Goal: Transaction & Acquisition: Download file/media

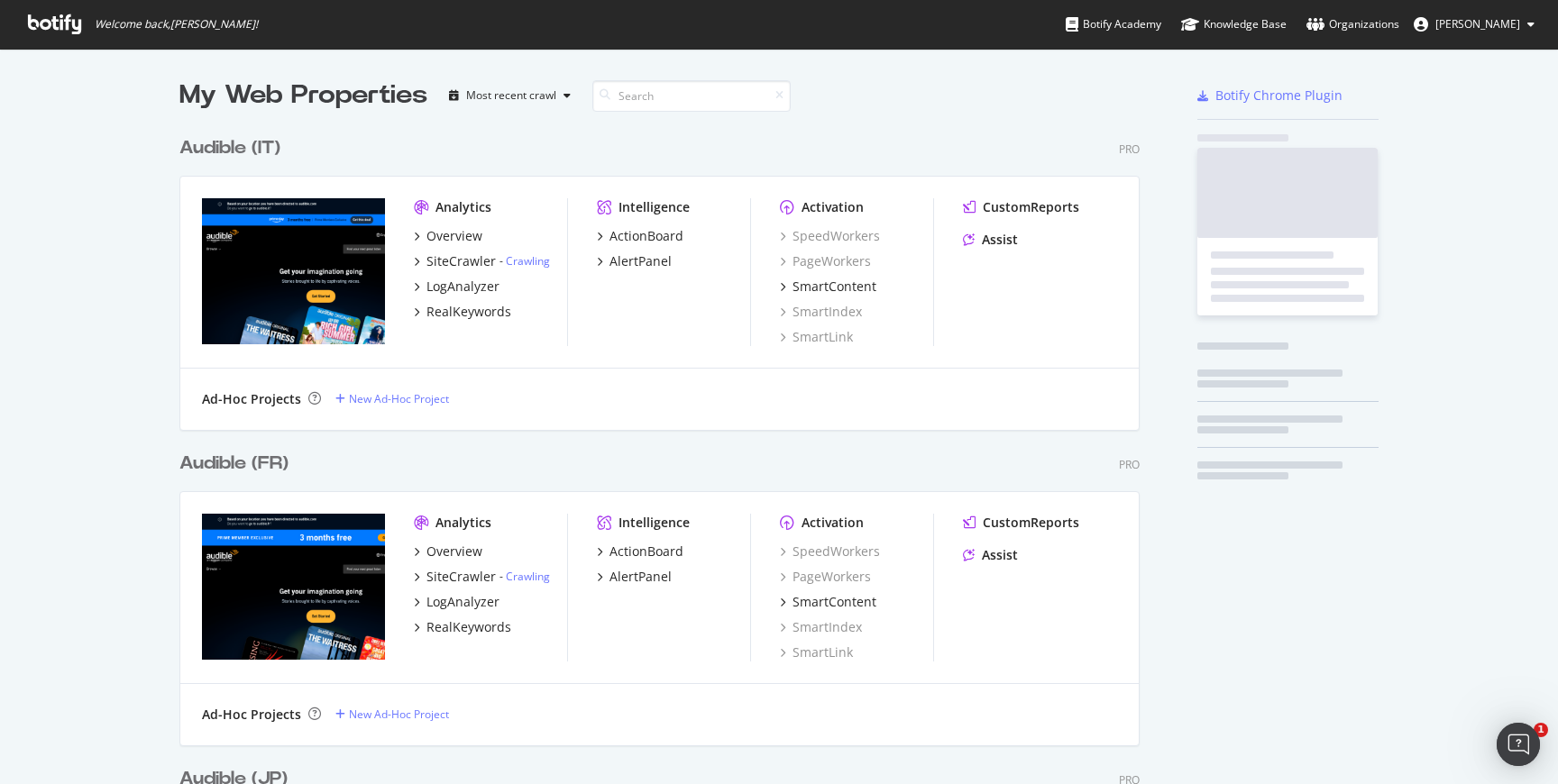
scroll to position [3521, 975]
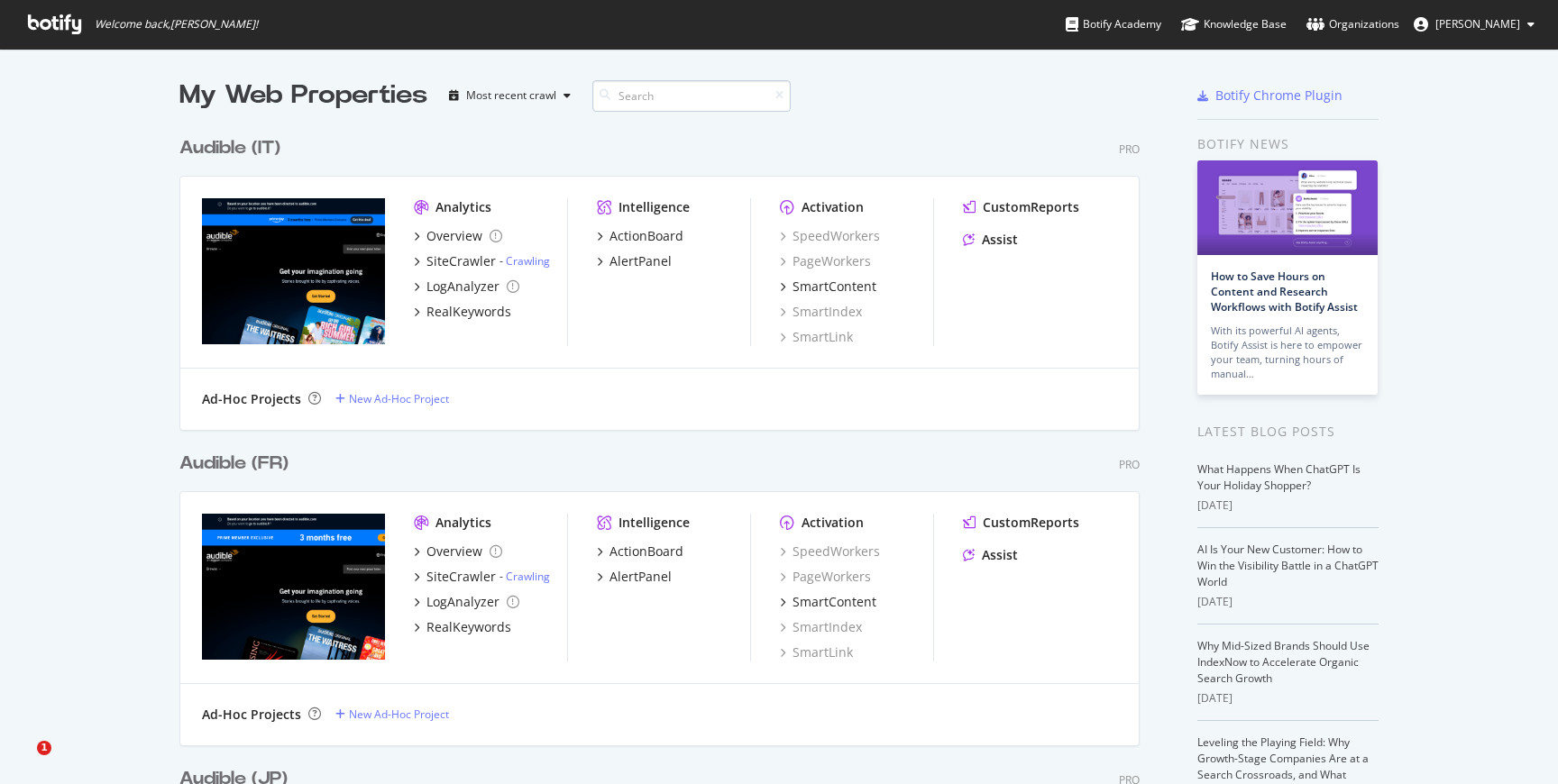
click at [668, 91] on input at bounding box center [692, 95] width 198 height 31
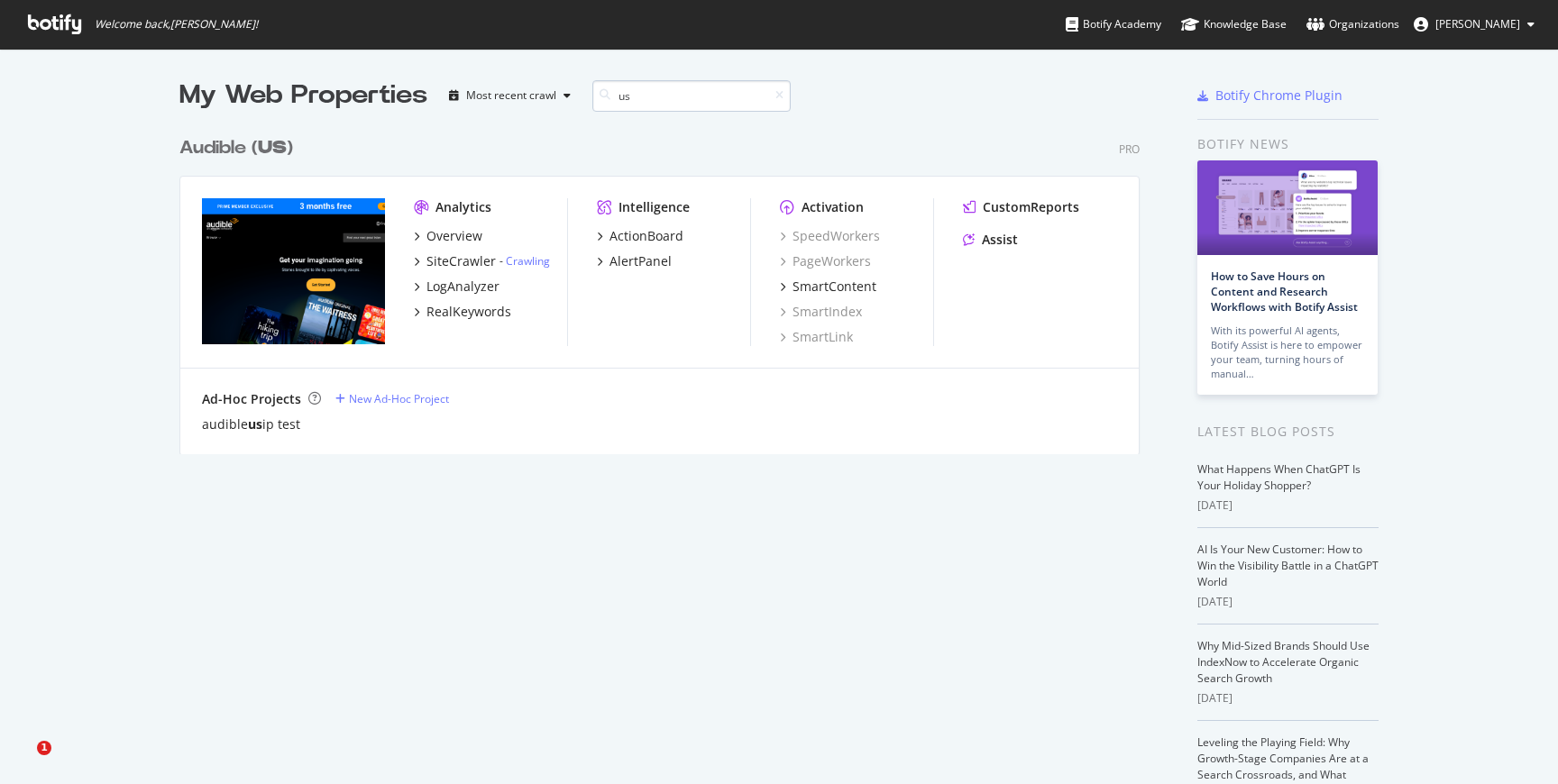
scroll to position [341, 975]
type input "us"
click at [471, 259] on div "SiteCrawler" at bounding box center [461, 261] width 70 height 18
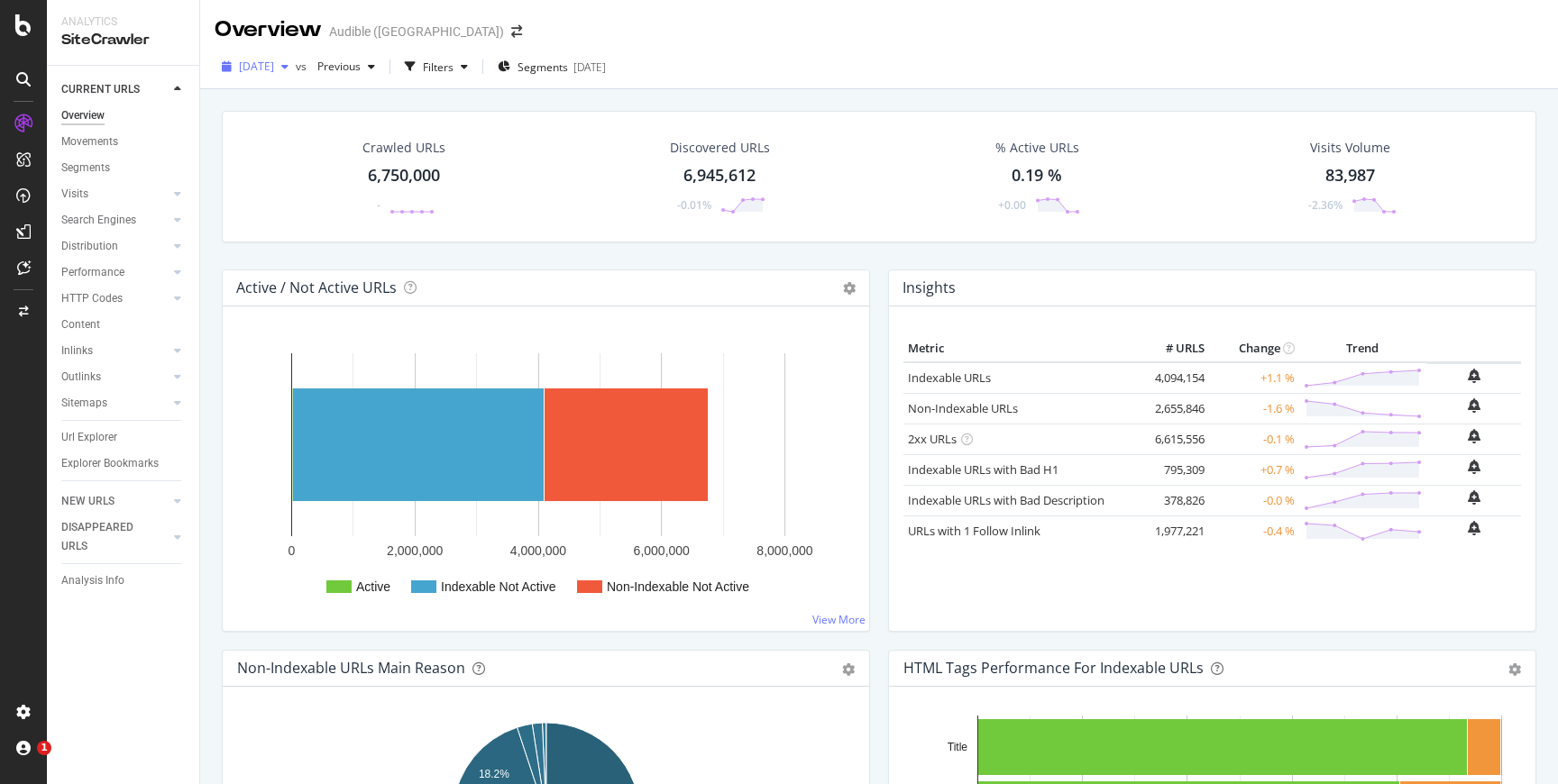
click at [274, 63] on span "[DATE]" at bounding box center [256, 66] width 35 height 15
click at [395, 32] on div "Audible ([GEOGRAPHIC_DATA])" at bounding box center [416, 31] width 175 height 18
click at [504, 30] on span at bounding box center [516, 31] width 25 height 12
click at [511, 30] on icon "arrow-right-arrow-left" at bounding box center [516, 31] width 10 height 12
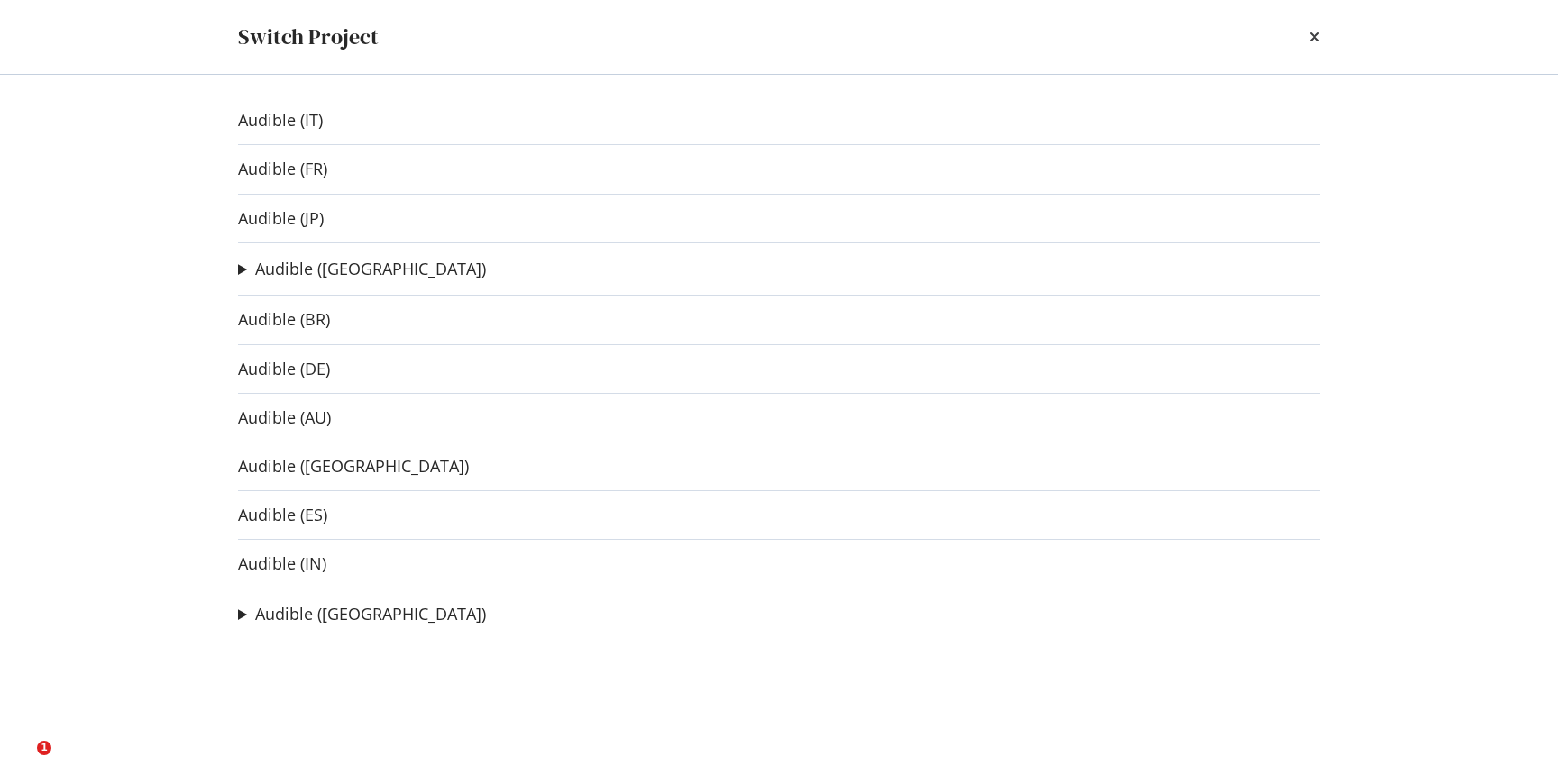
click at [233, 616] on div "Audible (IT) Audible (FR) Audible (JP) Audible ([GEOGRAPHIC_DATA]) audibleuk ip…" at bounding box center [779, 429] width 1154 height 709
click at [238, 616] on summary "Audible ([GEOGRAPHIC_DATA])" at bounding box center [361, 614] width 248 height 24
click at [245, 281] on div "Audible (IT) Audible (FR) Audible (JP) Audible ([GEOGRAPHIC_DATA]) audibleuk ip…" at bounding box center [779, 429] width 1154 height 709
click at [245, 277] on summary "Audible ([GEOGRAPHIC_DATA])" at bounding box center [361, 269] width 248 height 24
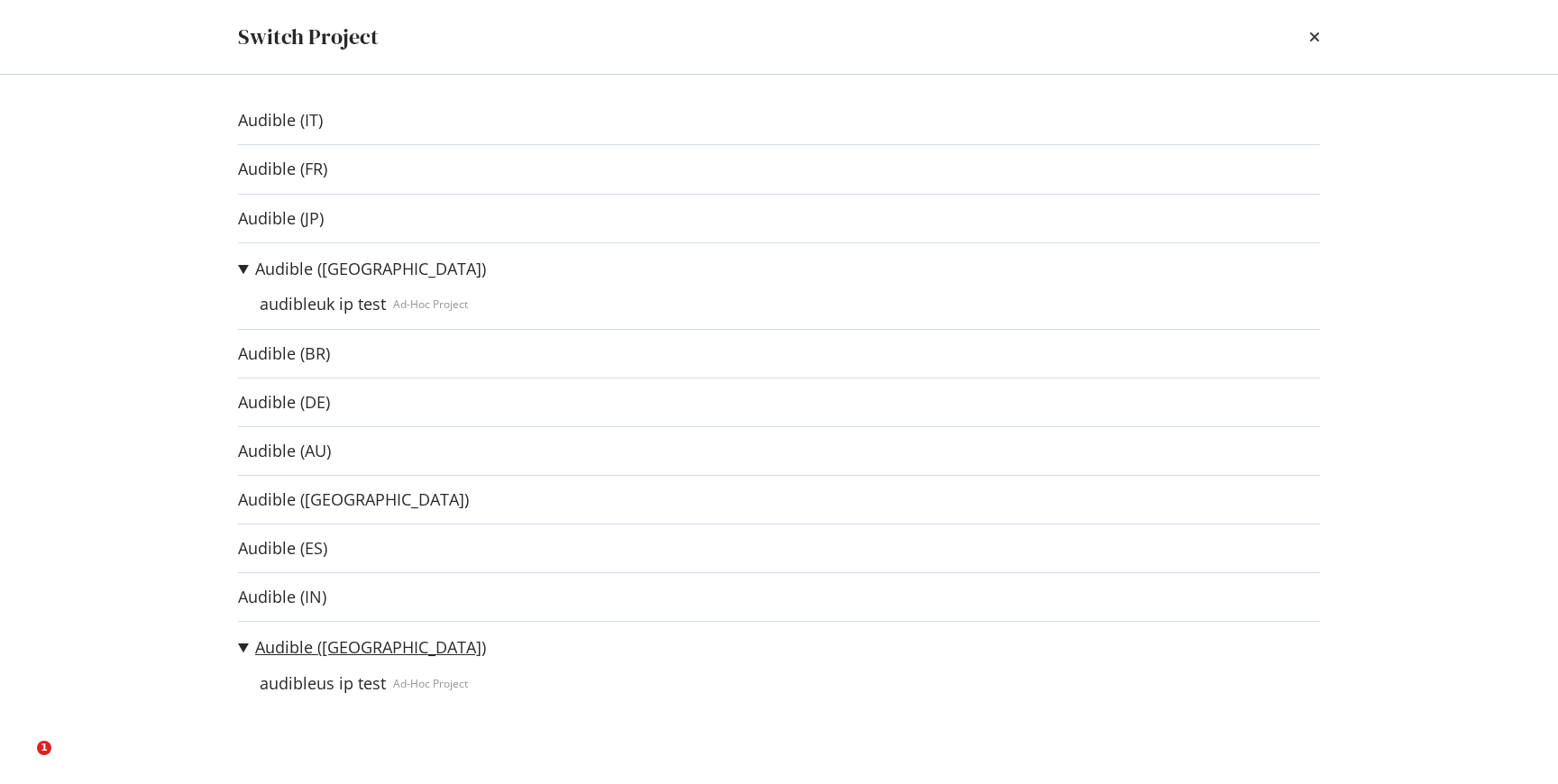
click at [271, 641] on link "Audible ([GEOGRAPHIC_DATA])" at bounding box center [370, 648] width 231 height 19
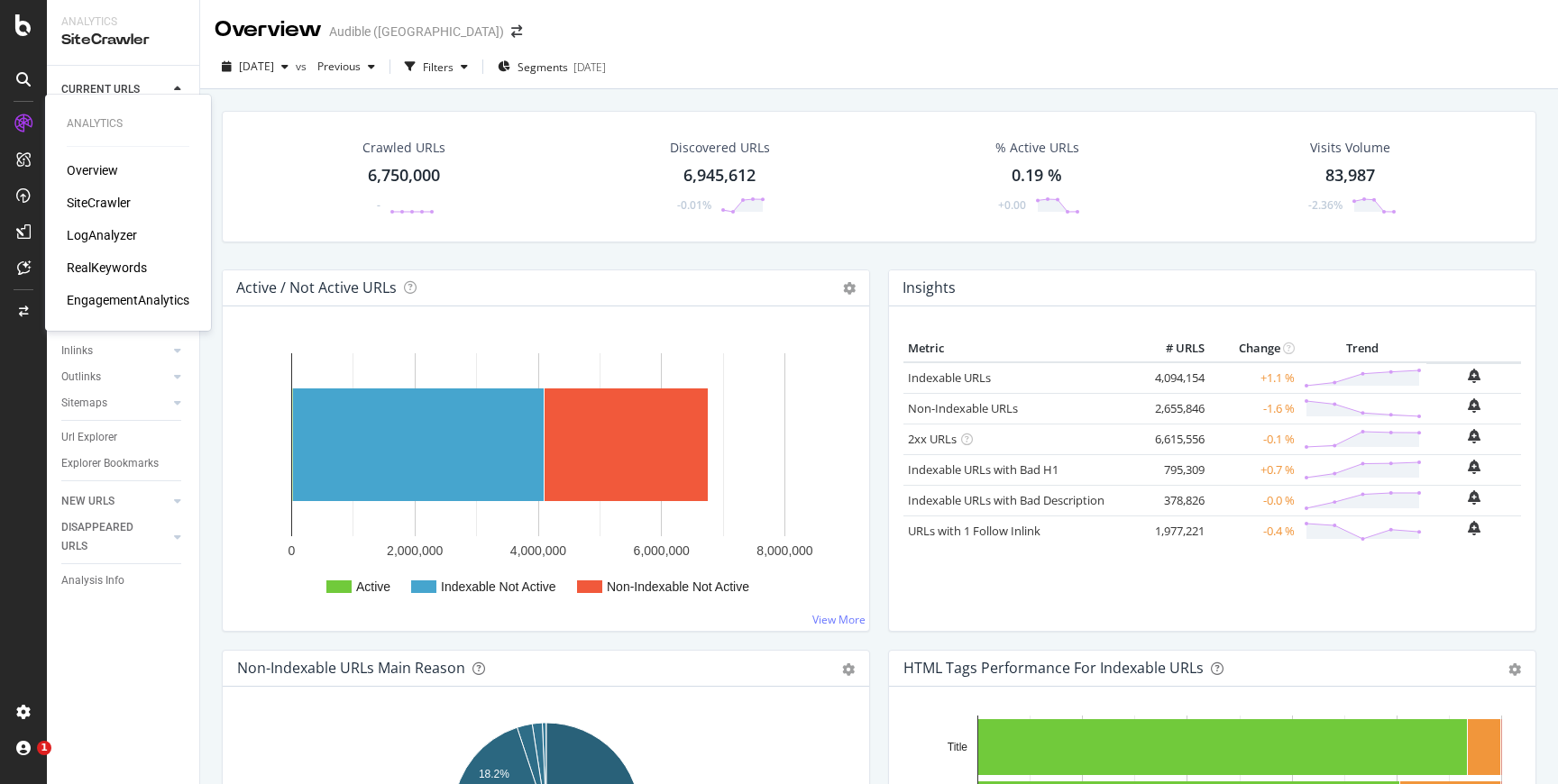
click at [24, 128] on icon at bounding box center [23, 123] width 18 height 18
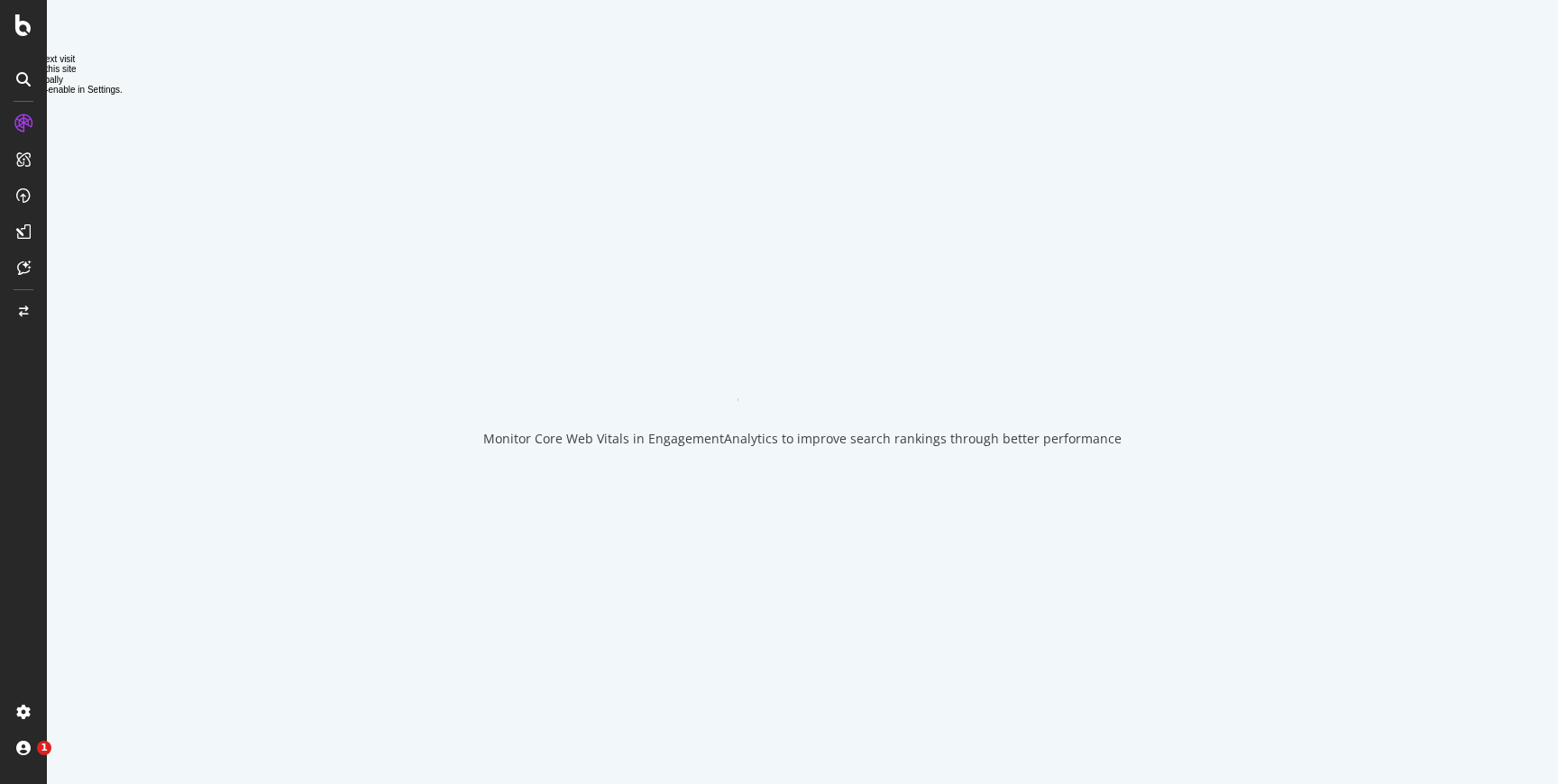
click at [24, 128] on icon at bounding box center [23, 123] width 18 height 18
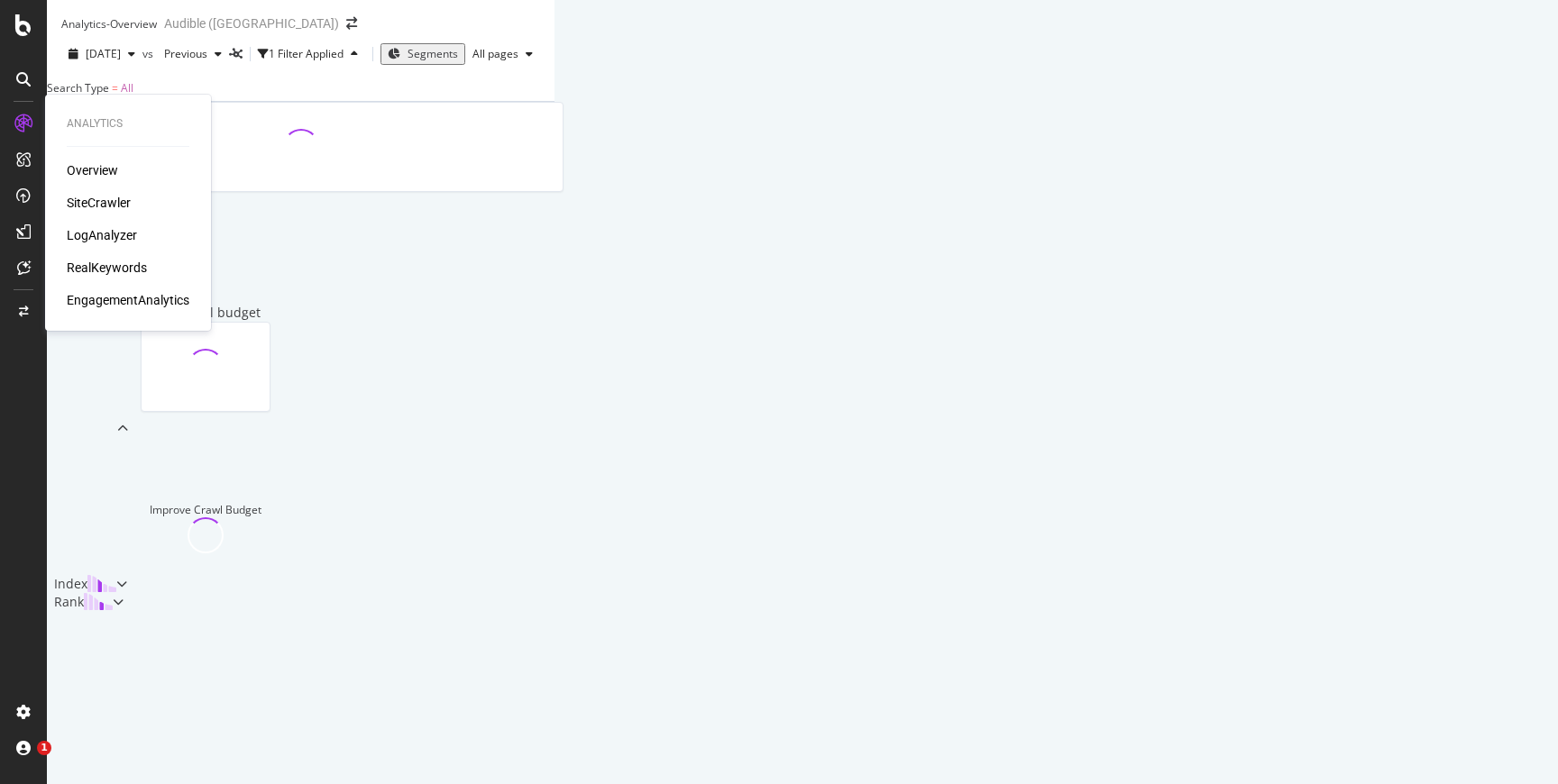
click at [94, 263] on div "RealKeywords" at bounding box center [107, 267] width 80 height 18
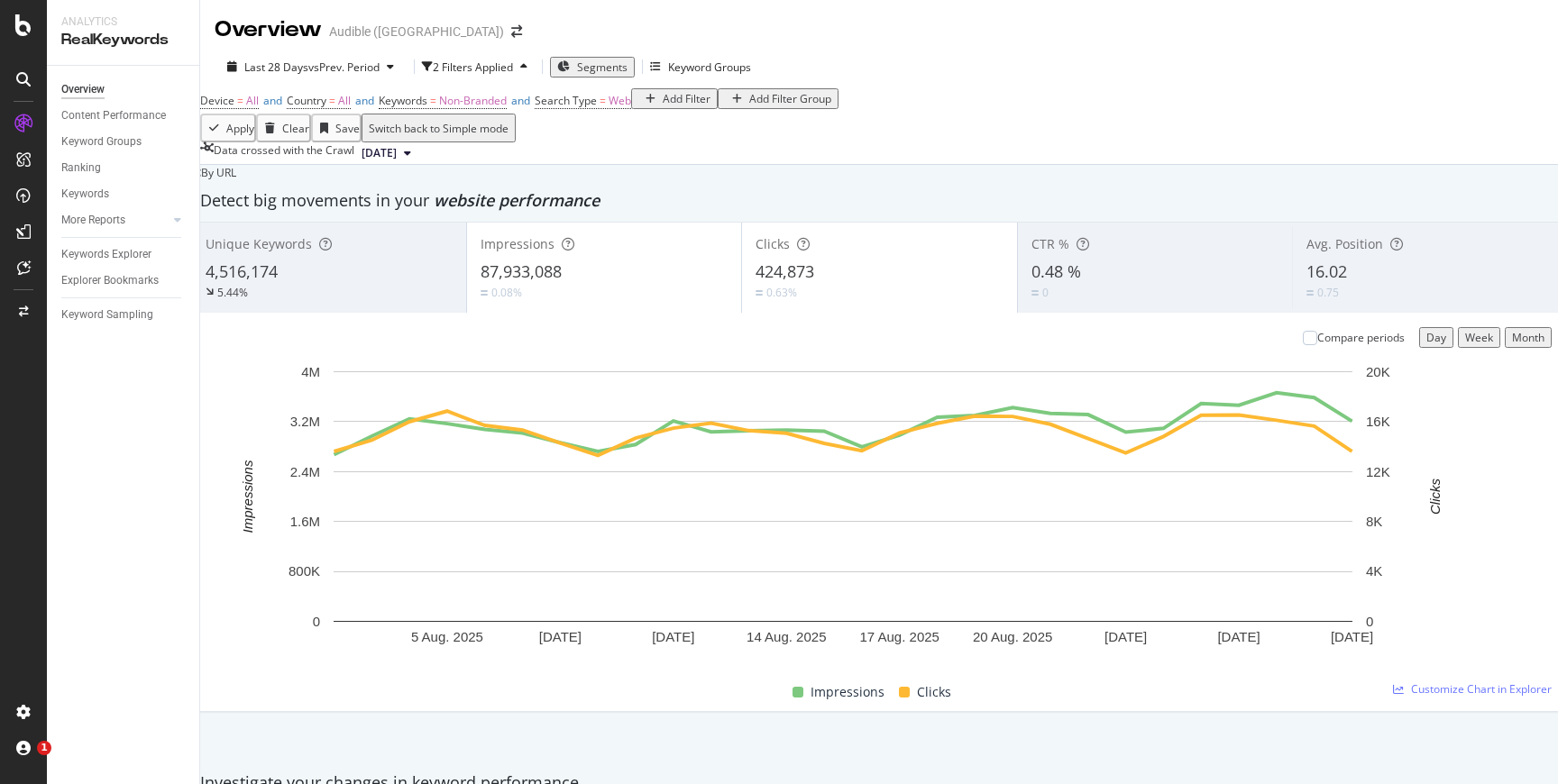
click at [621, 59] on span "Segments" at bounding box center [603, 67] width 51 height 15
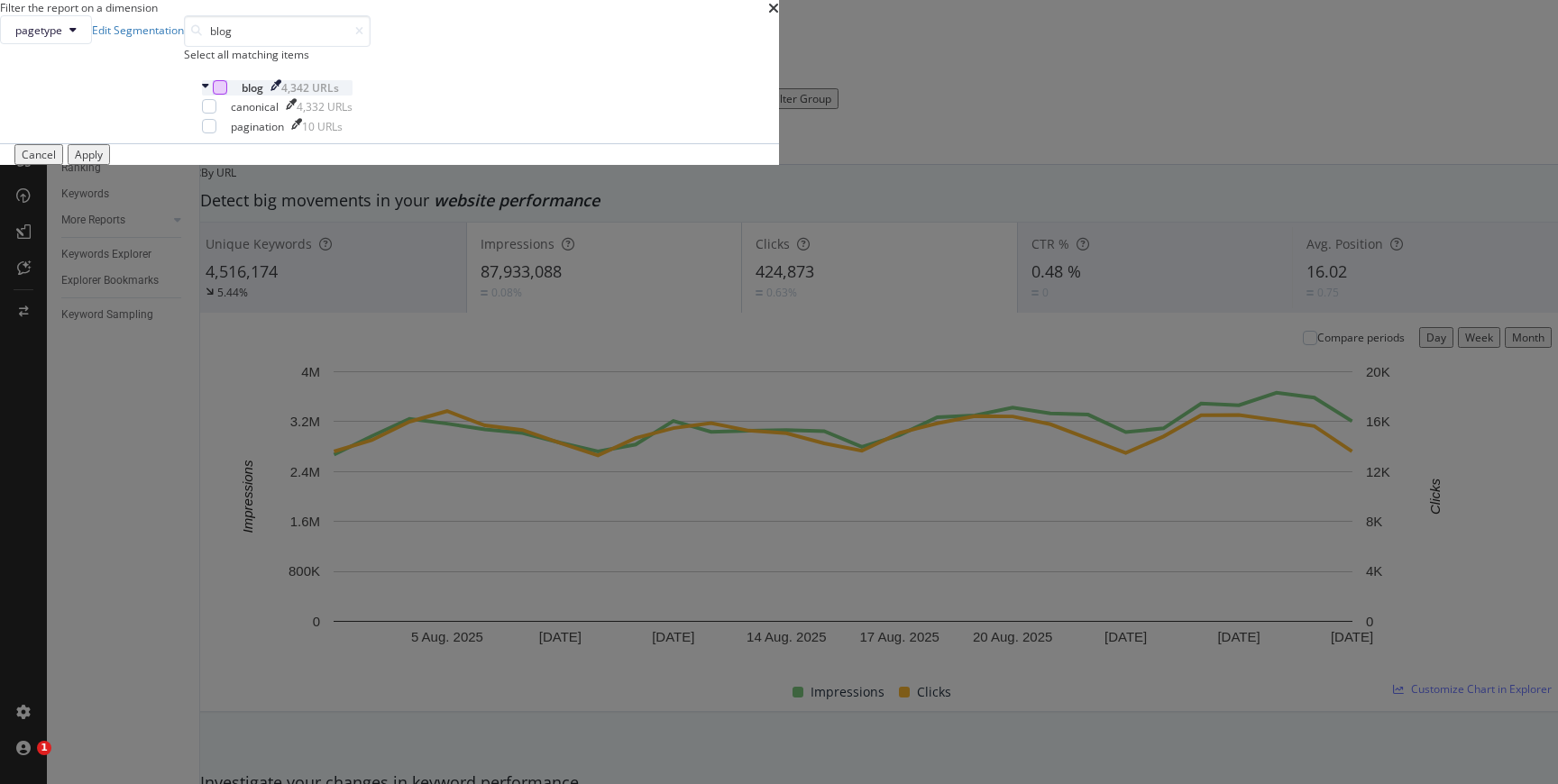
click at [227, 94] on div "modal" at bounding box center [220, 87] width 14 height 14
click at [371, 47] on input "blog" at bounding box center [277, 30] width 187 height 31
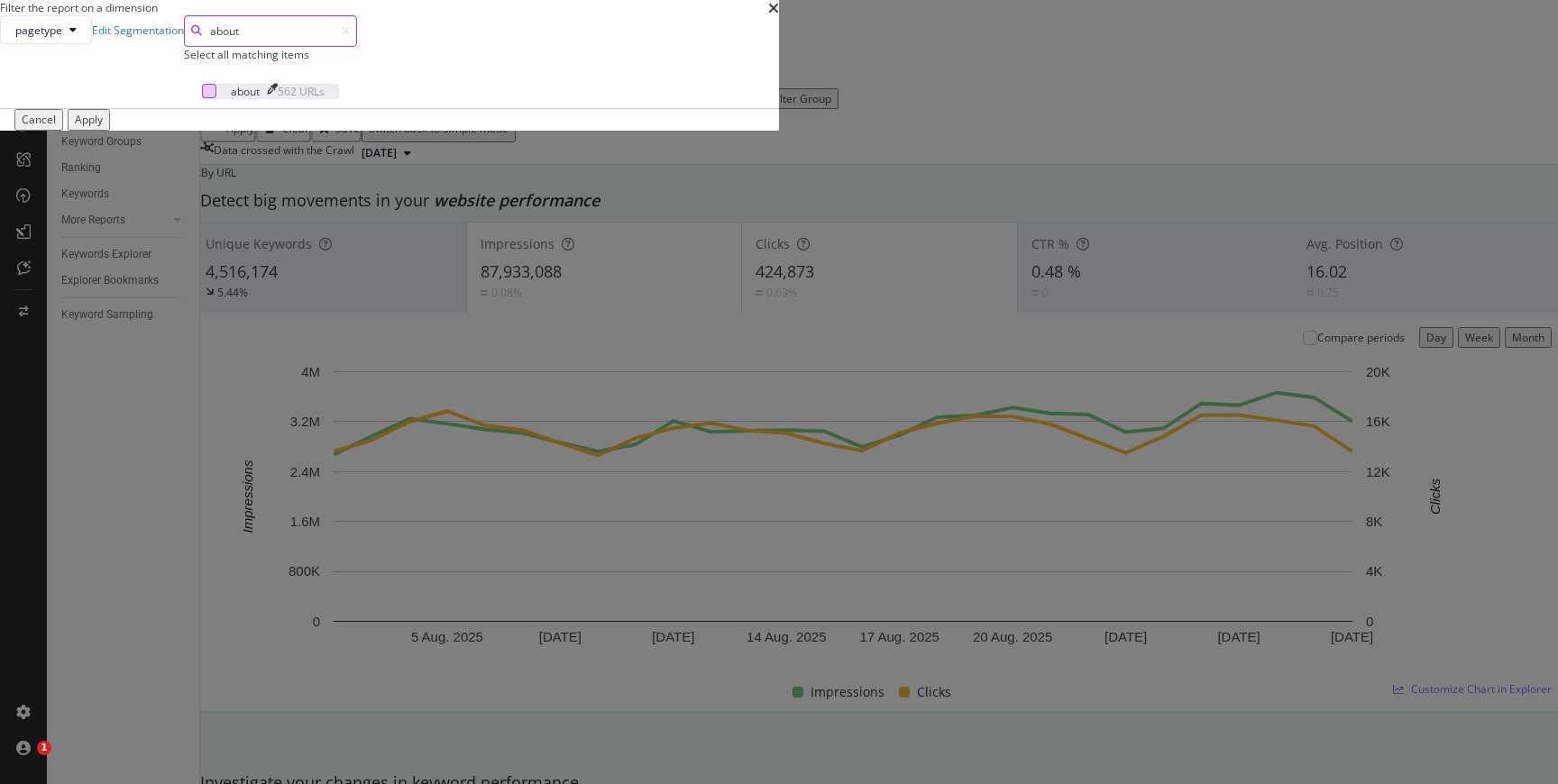
type input "about"
click at [216, 98] on div "modal" at bounding box center [209, 91] width 14 height 14
click at [103, 127] on div "Apply" at bounding box center [89, 119] width 28 height 15
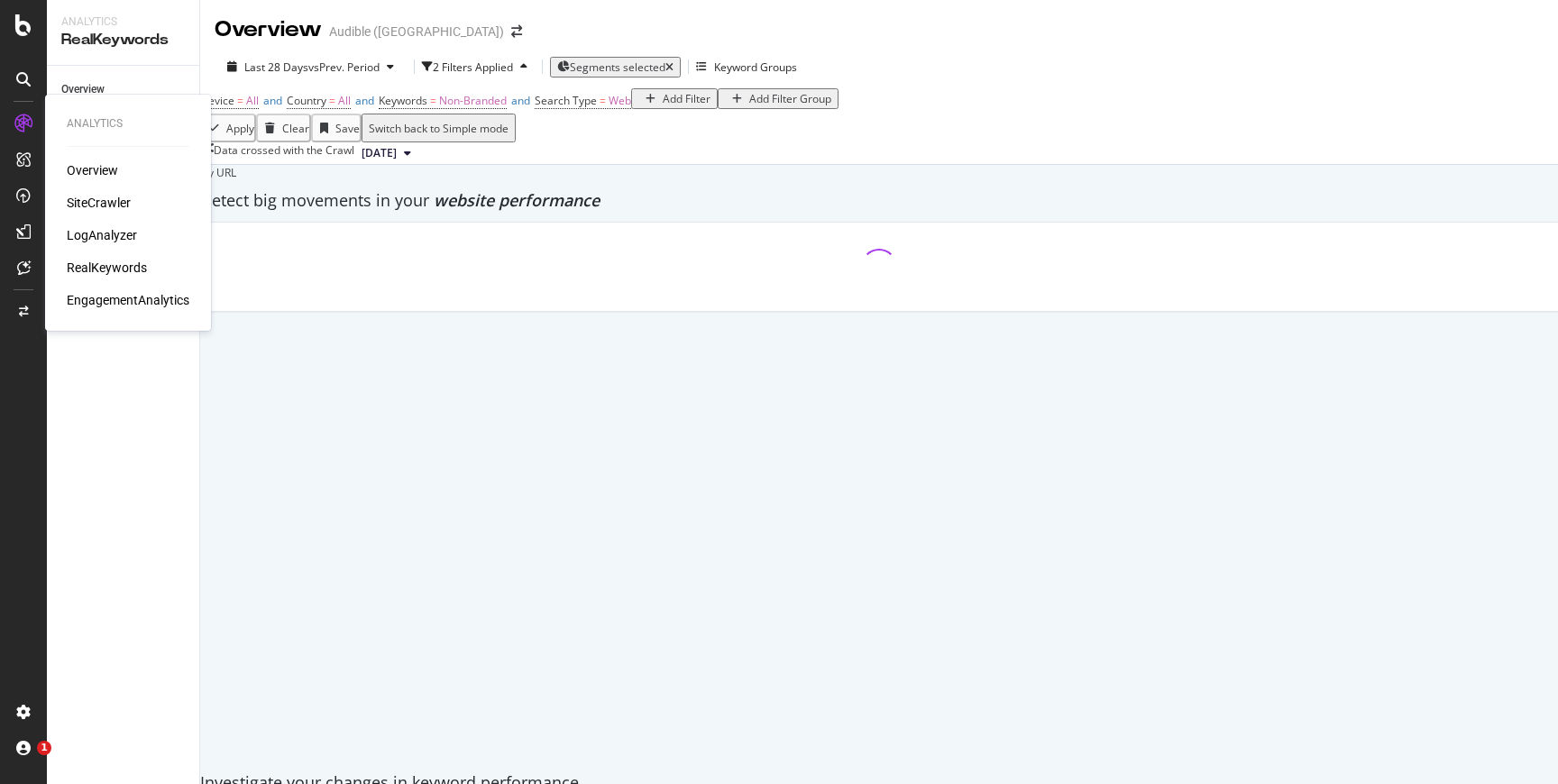
click at [97, 209] on div "SiteCrawler" at bounding box center [99, 202] width 64 height 18
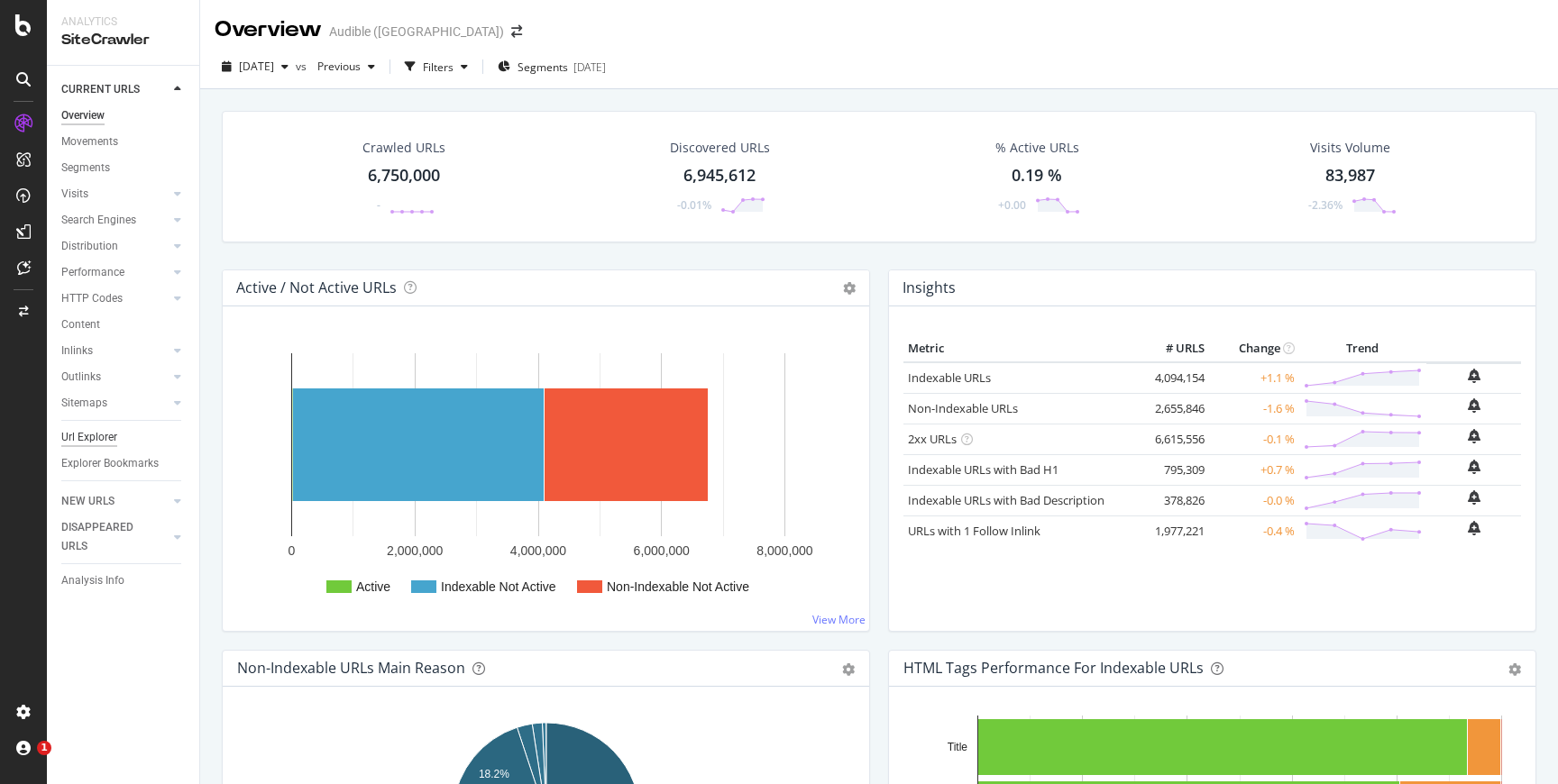
click at [107, 443] on div "Url Explorer" at bounding box center [89, 438] width 56 height 19
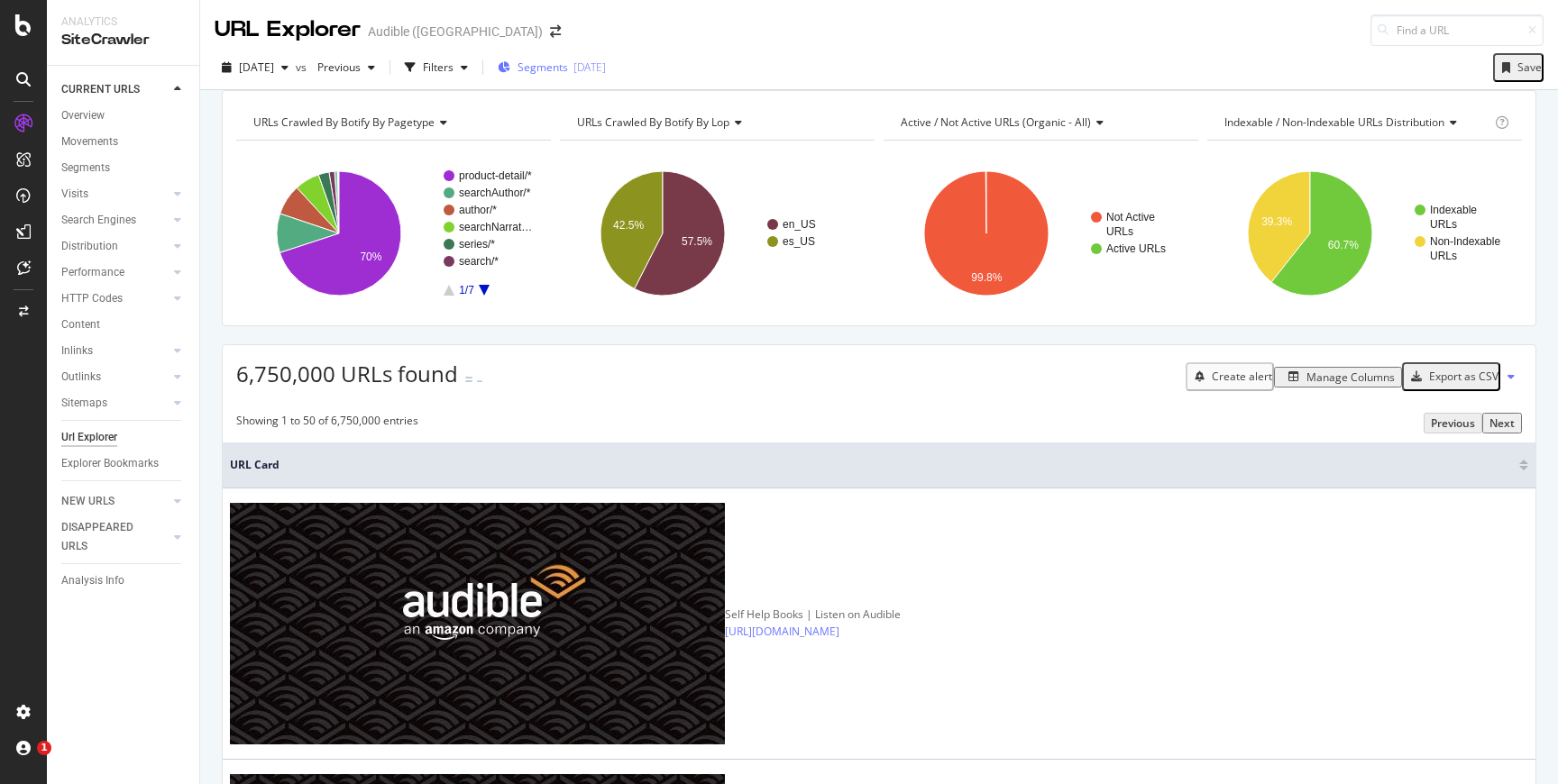
click at [568, 71] on span "Segments" at bounding box center [543, 67] width 51 height 15
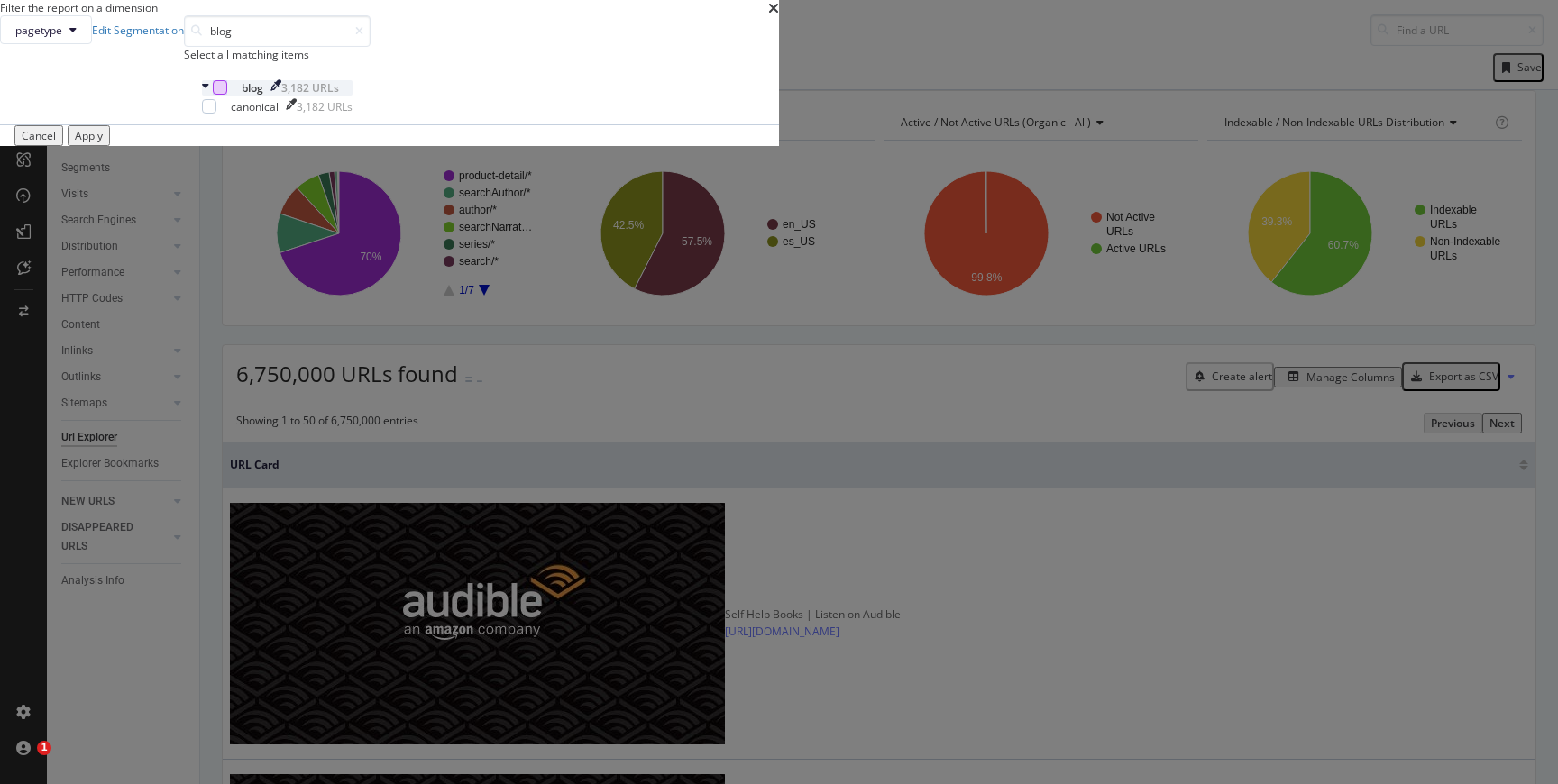
click at [227, 94] on div "modal" at bounding box center [220, 87] width 14 height 14
click at [371, 47] on input "blog" at bounding box center [277, 30] width 187 height 31
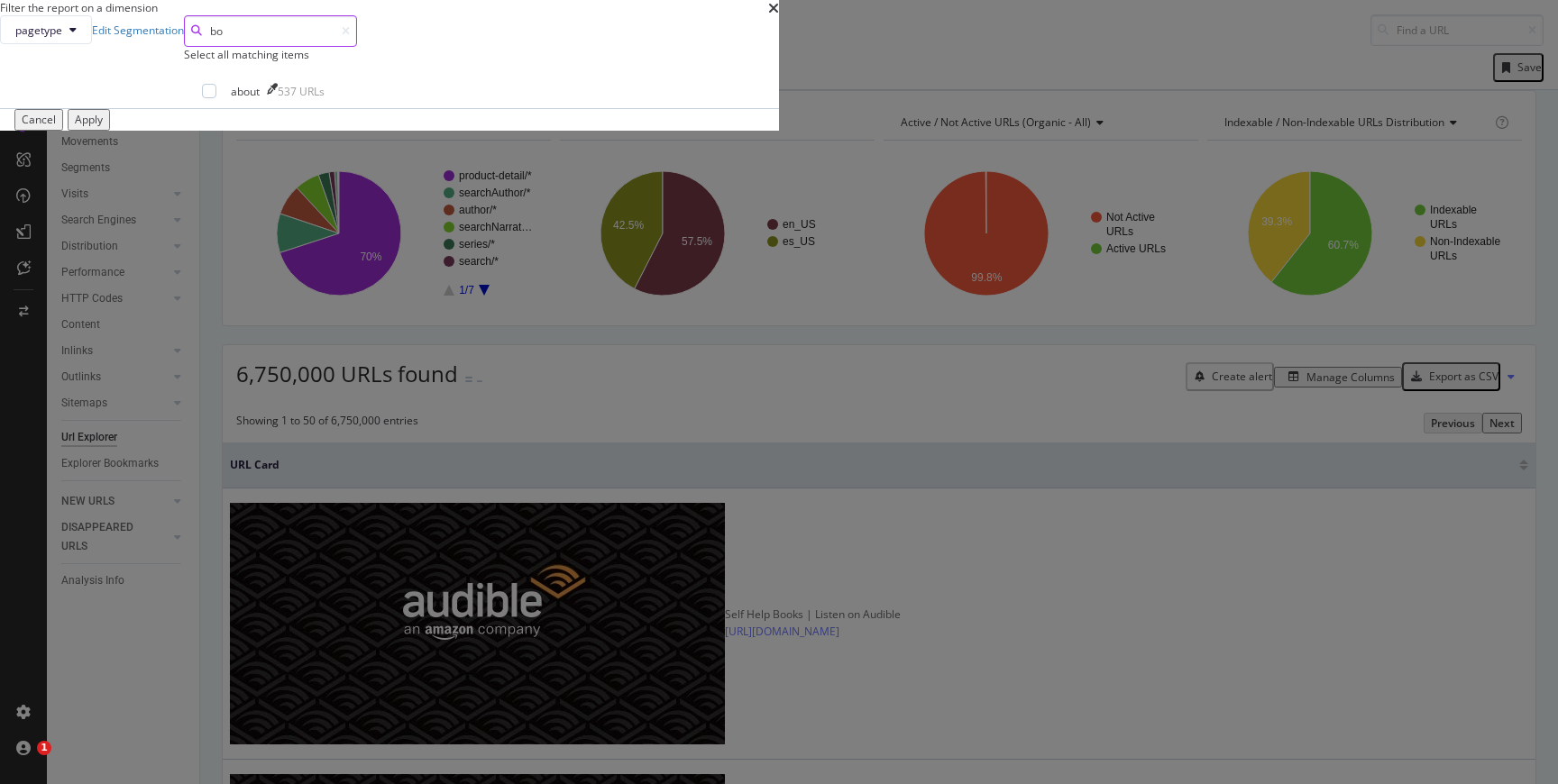
type input "b"
type input "about"
click at [216, 98] on div "modal" at bounding box center [209, 91] width 14 height 14
click at [103, 127] on div "Apply" at bounding box center [89, 119] width 28 height 15
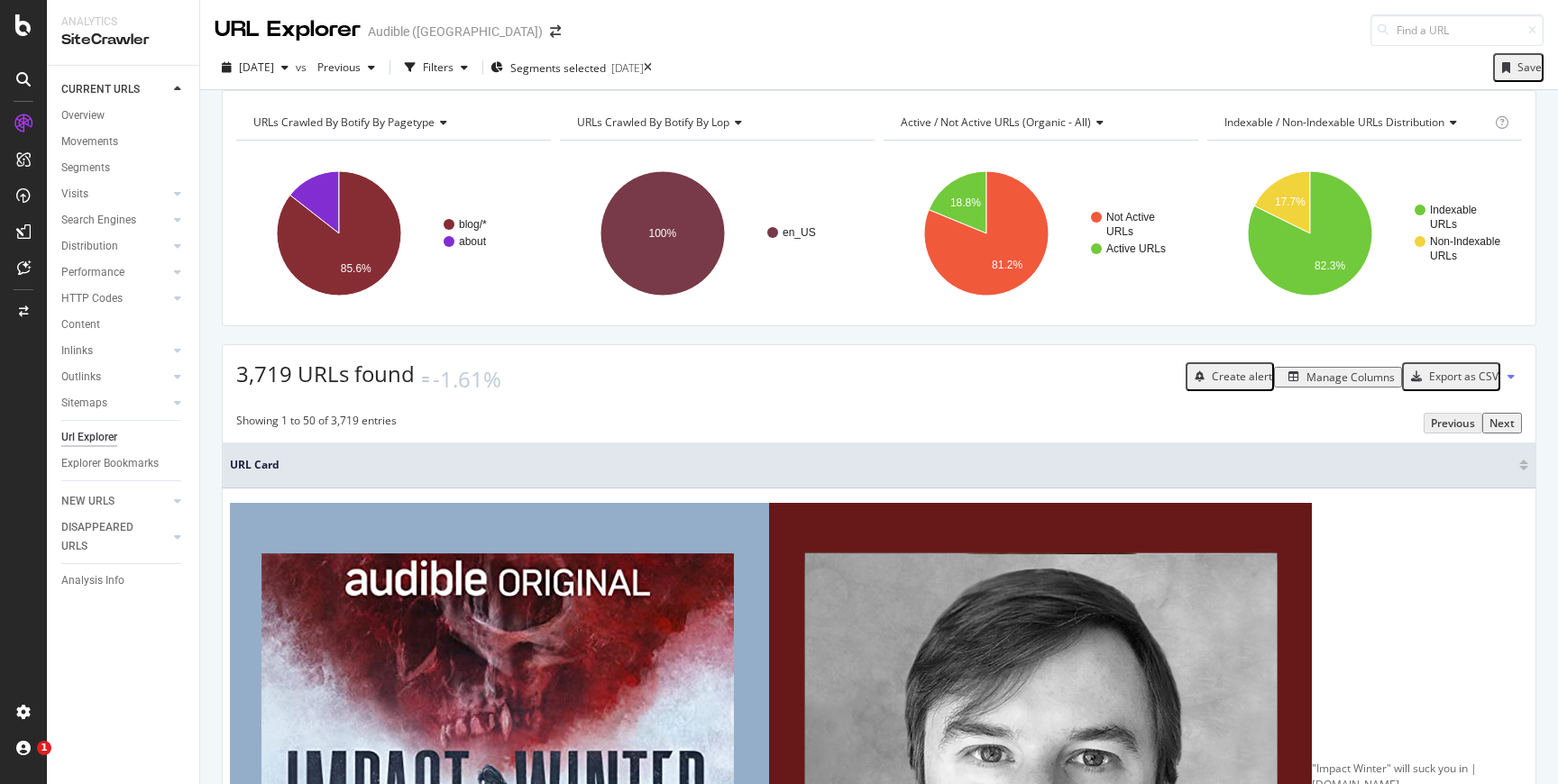
click at [1490, 384] on div "Export as CSV" at bounding box center [1465, 376] width 70 height 15
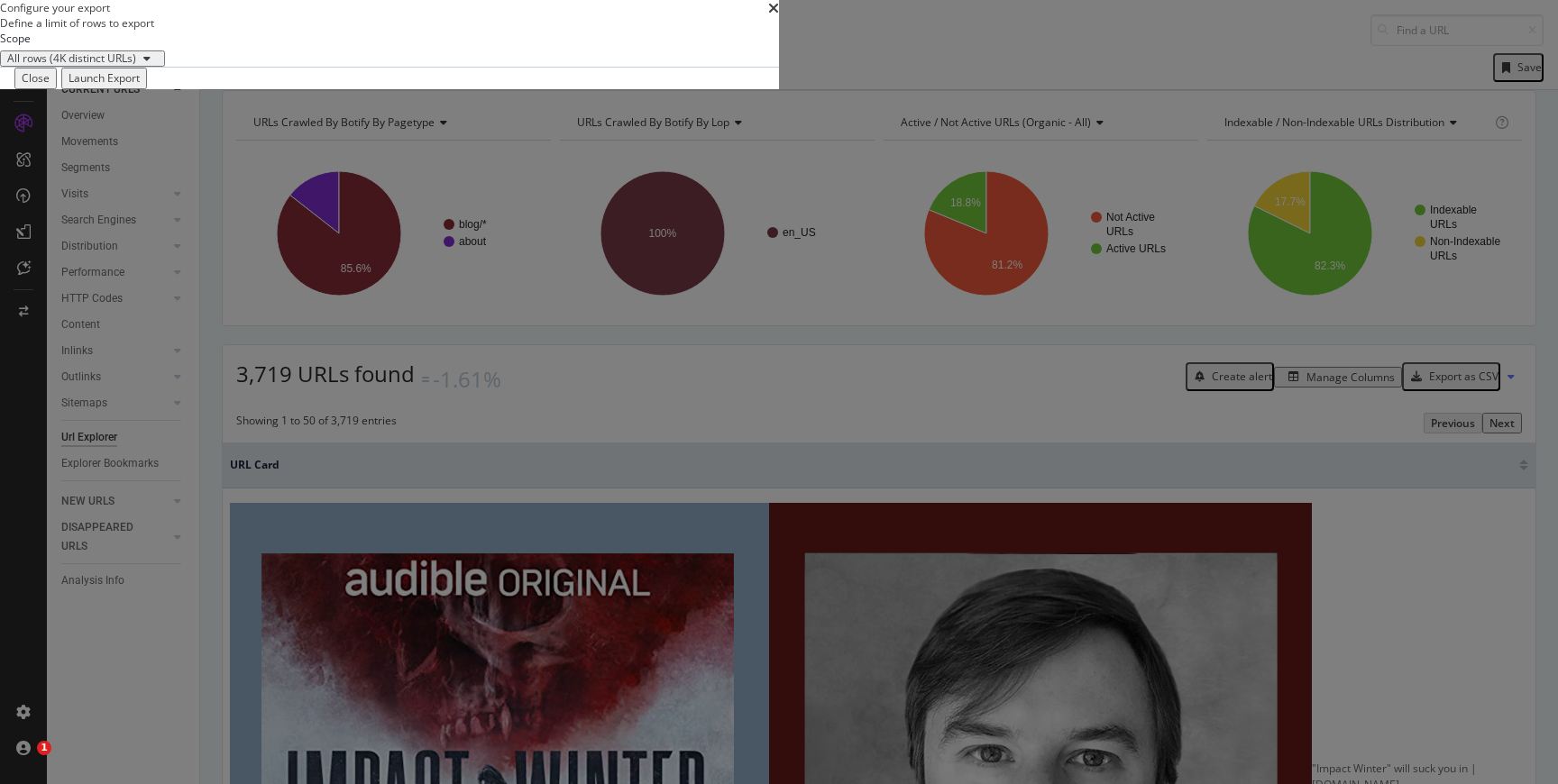
click at [140, 86] on div "Launch Export" at bounding box center [104, 78] width 71 height 15
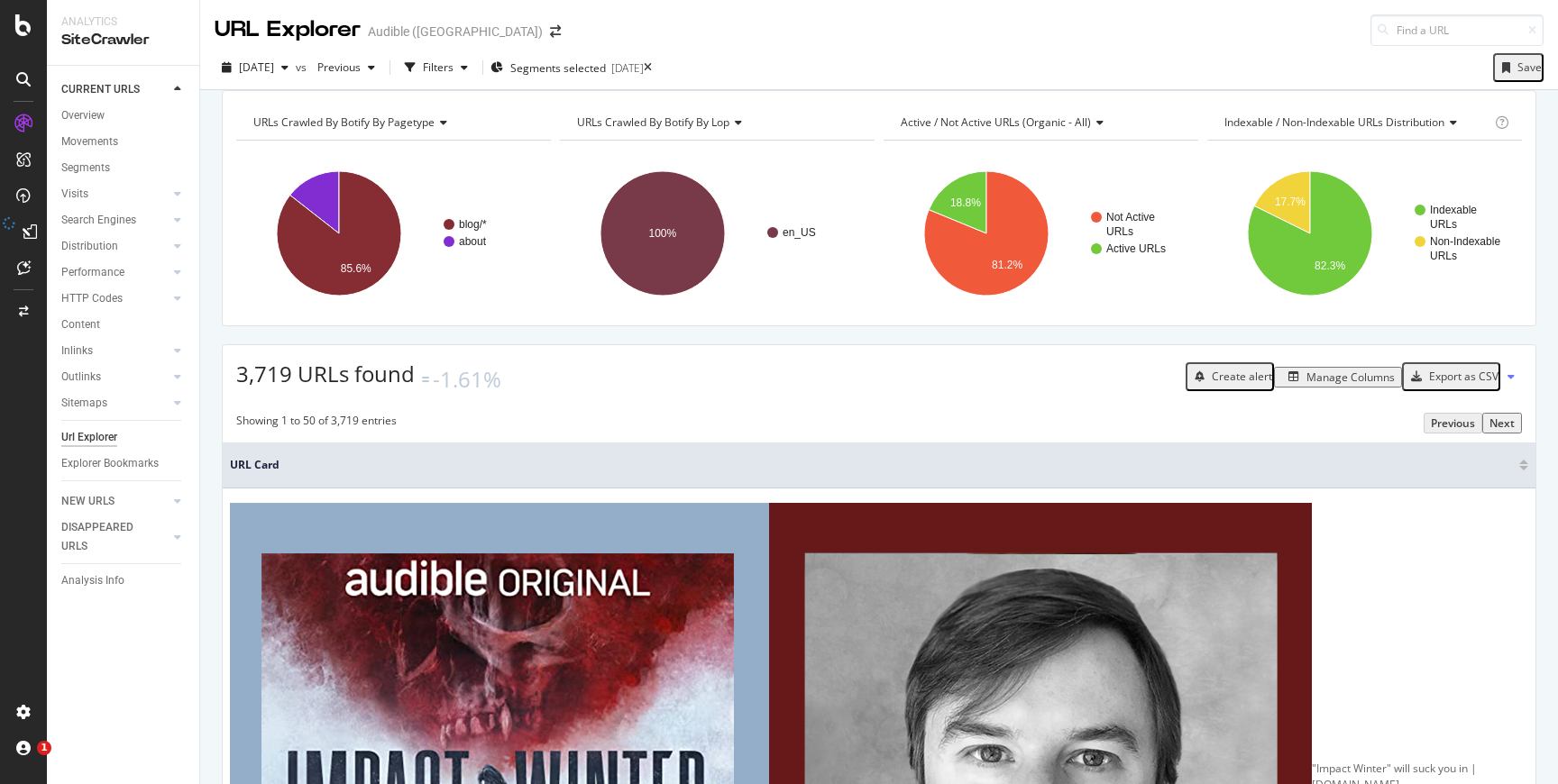
click at [1339, 385] on div "Manage Columns" at bounding box center [1351, 377] width 89 height 15
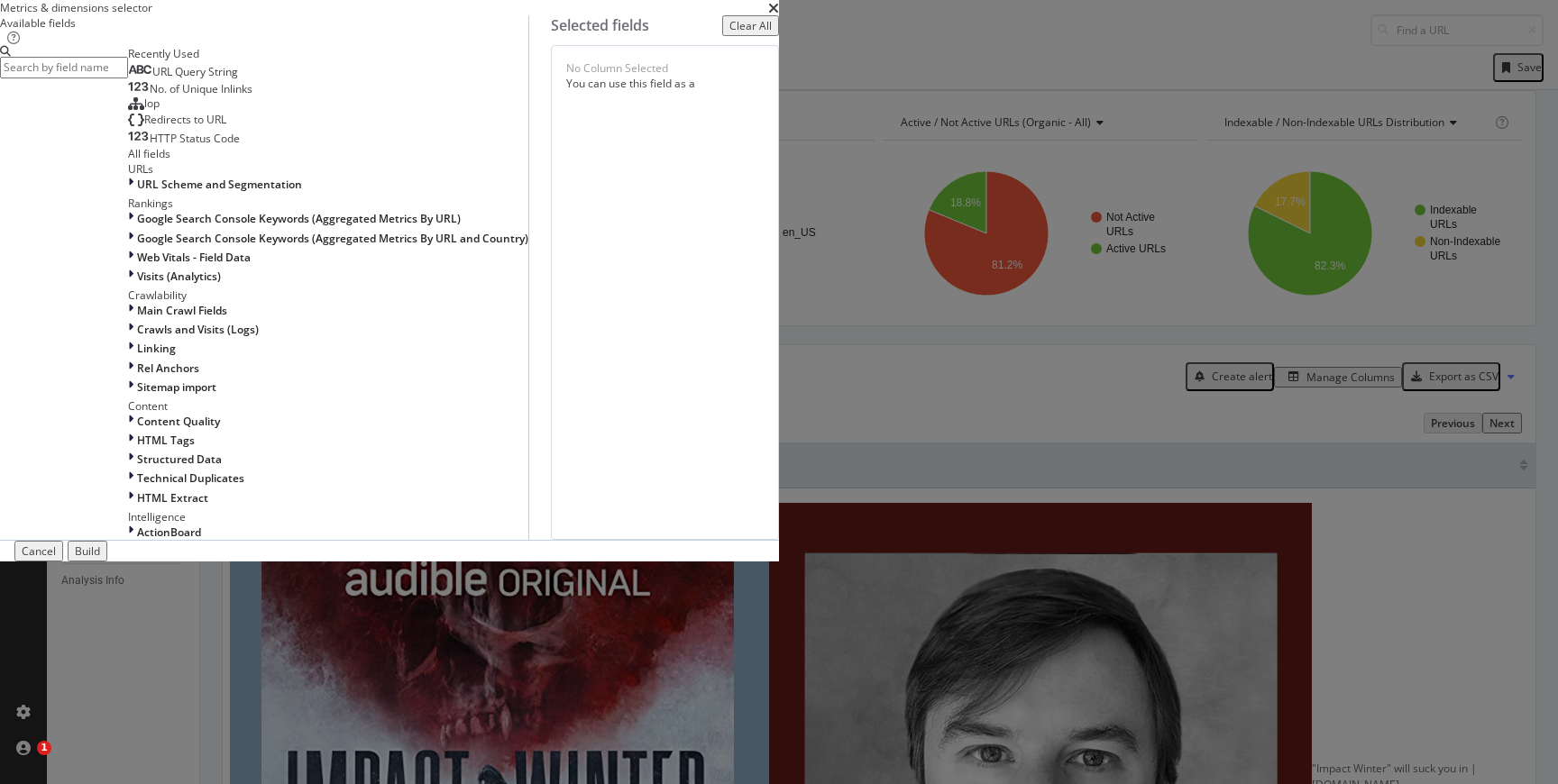
click at [56, 559] on div "Cancel" at bounding box center [39, 551] width 34 height 15
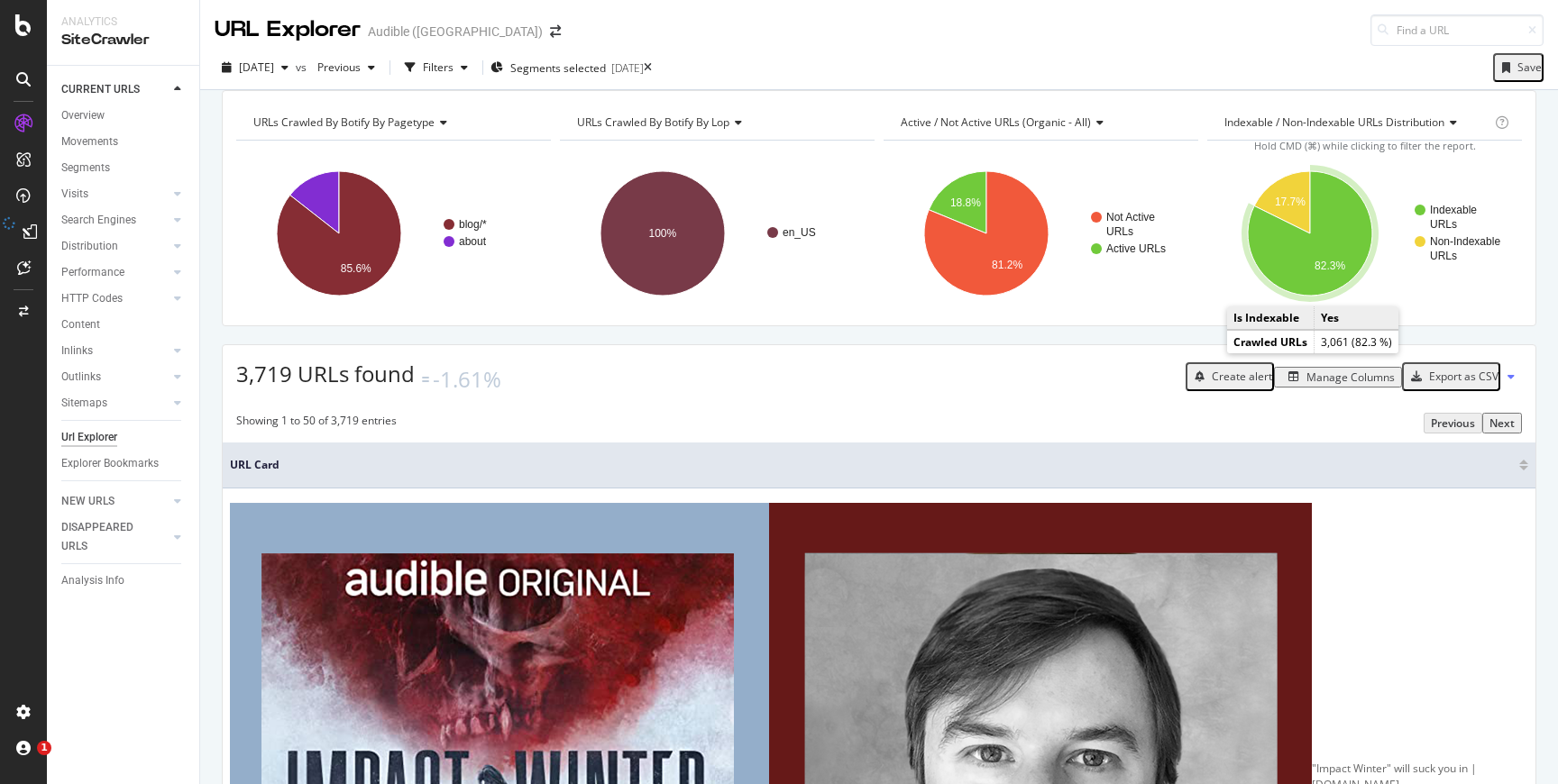
click at [1311, 278] on icon "A chart." at bounding box center [1311, 234] width 125 height 125
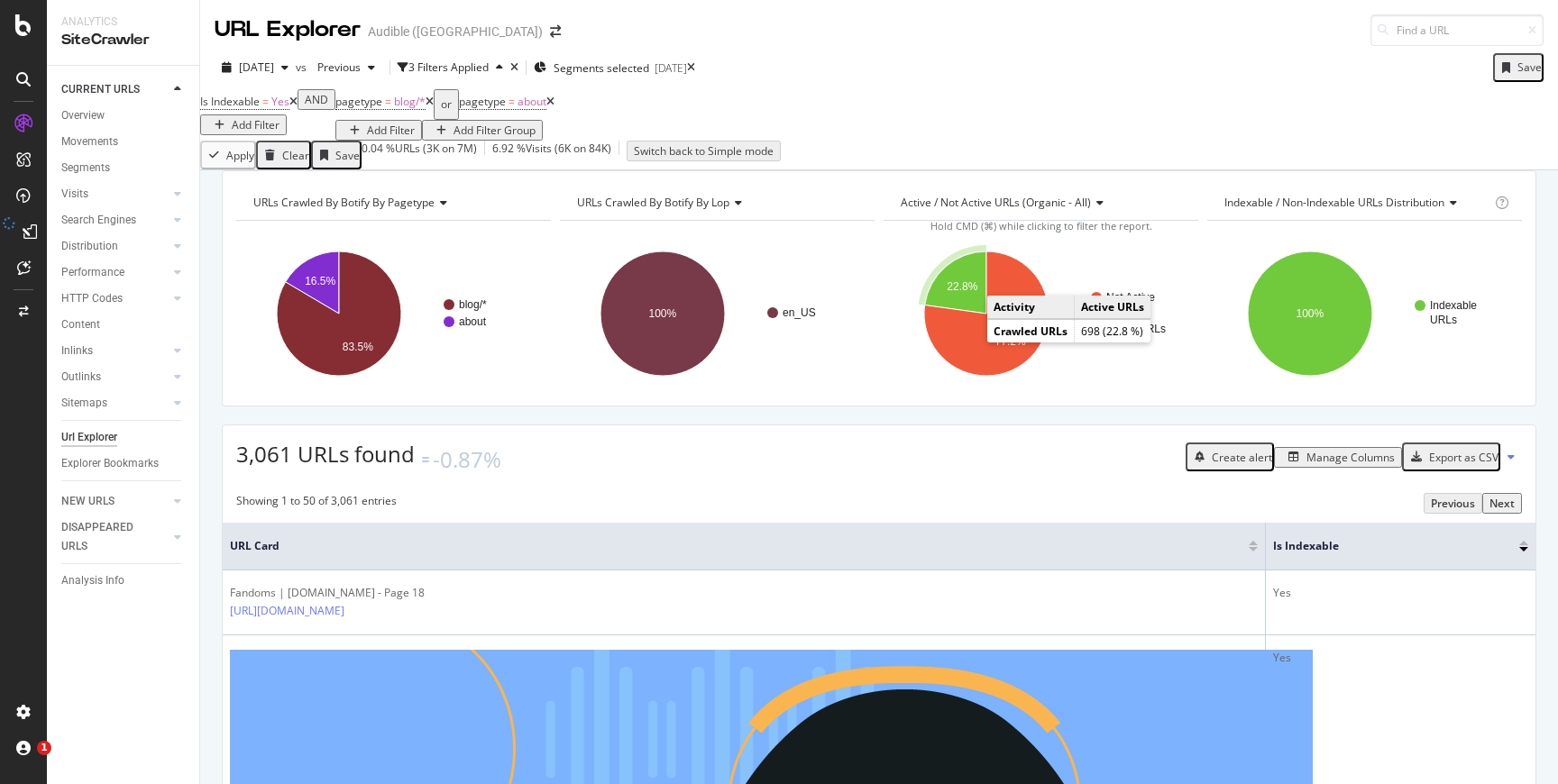
click at [956, 314] on icon "A chart." at bounding box center [955, 283] width 61 height 62
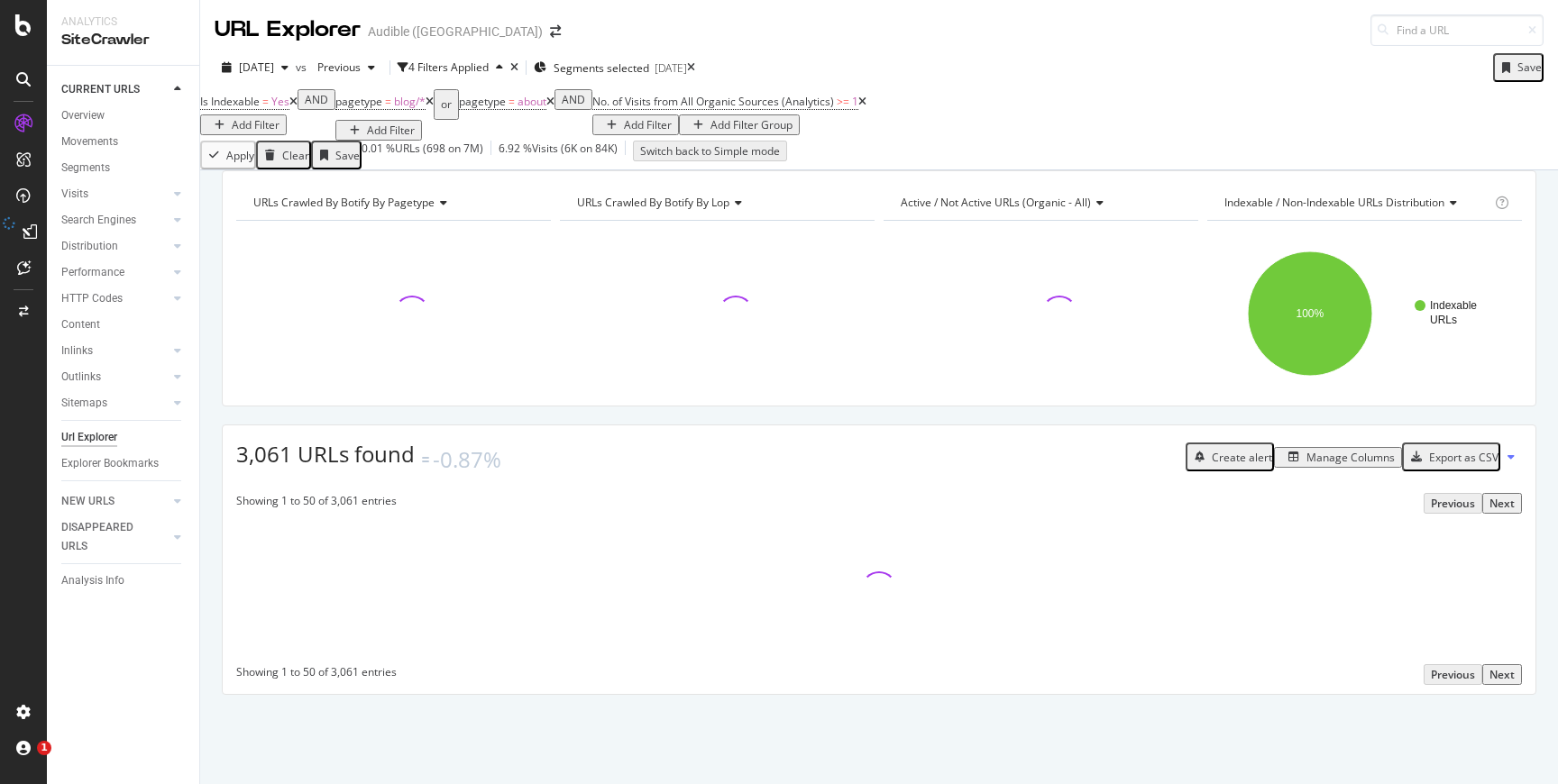
click at [1494, 469] on div "Export as CSV" at bounding box center [1451, 457] width 94 height 24
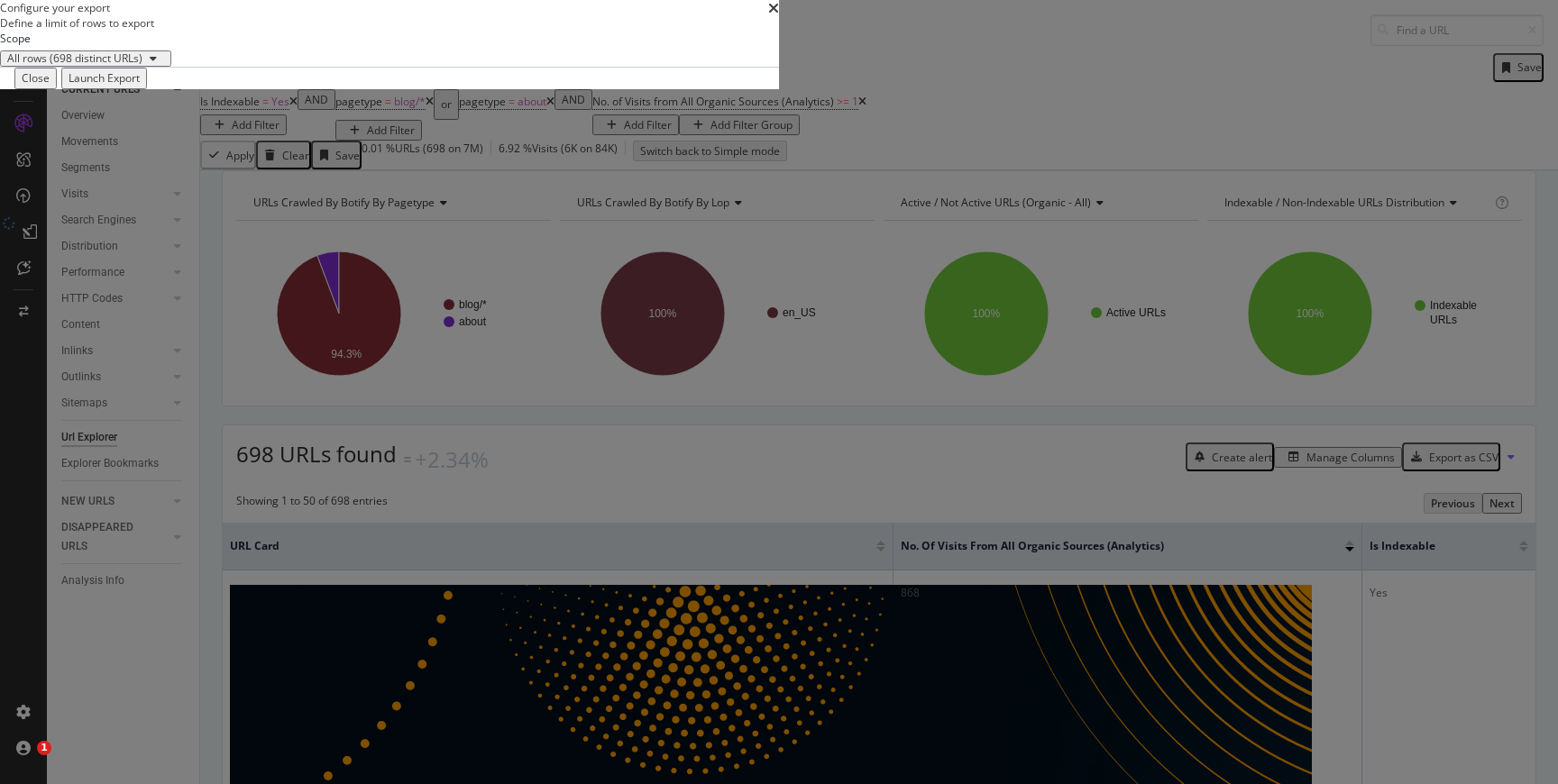
click at [140, 86] on div "Launch Export" at bounding box center [104, 78] width 71 height 15
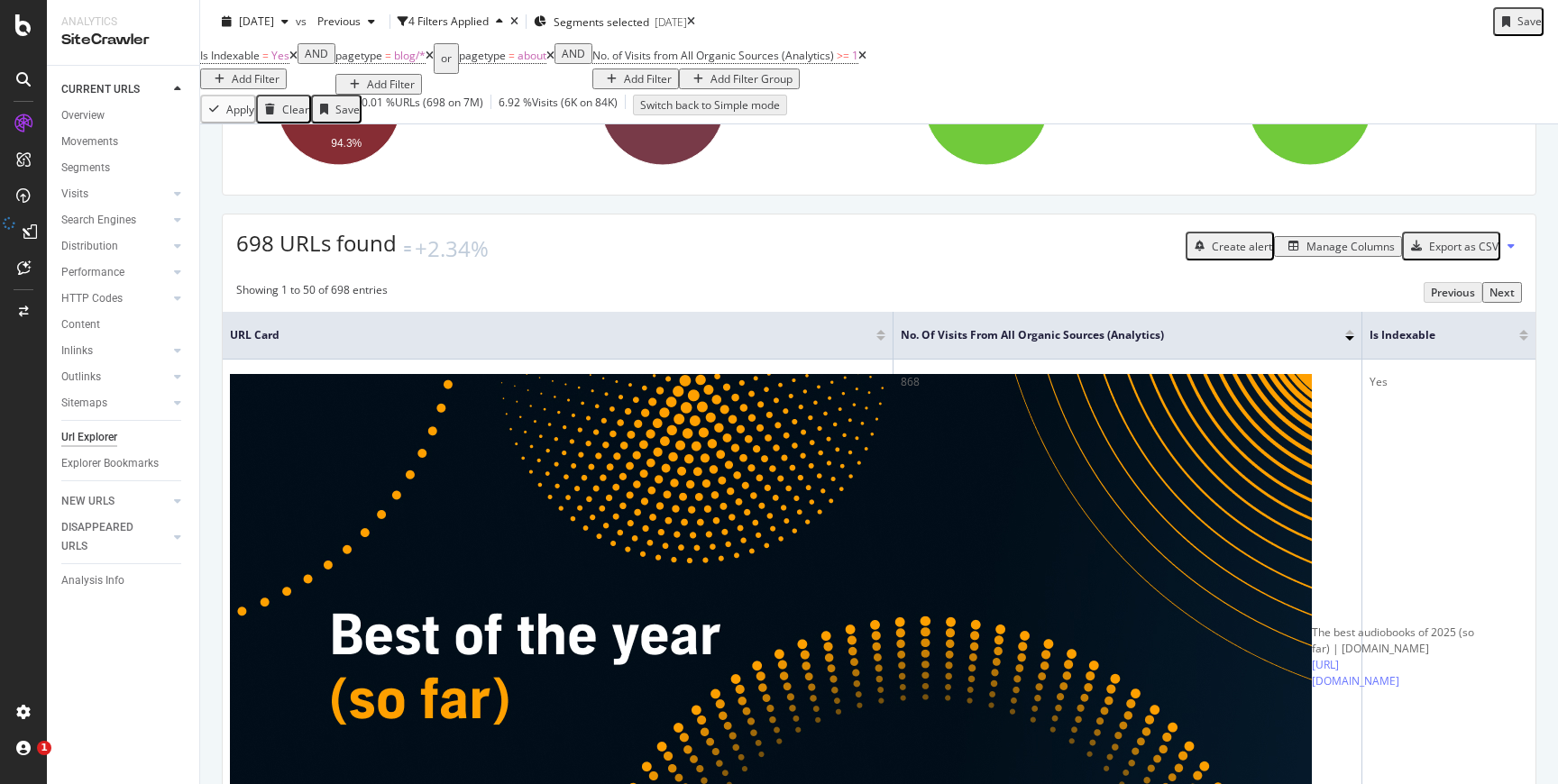
scroll to position [212, 0]
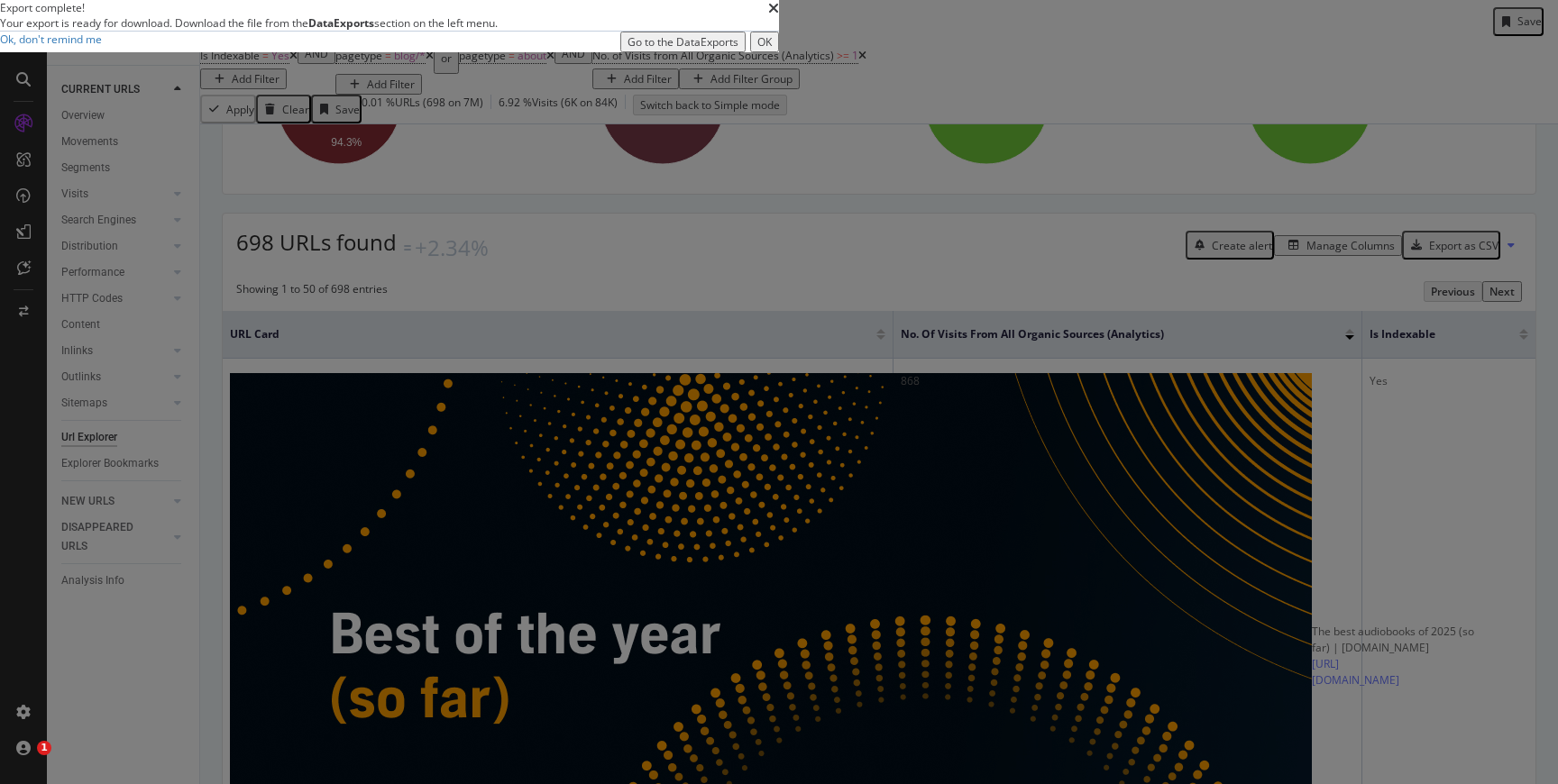
click at [779, 52] on div "Ok, don't remind me Go to the DataExports OK" at bounding box center [390, 42] width 779 height 21
click at [739, 50] on div "Go to the DataExports" at bounding box center [683, 42] width 111 height 15
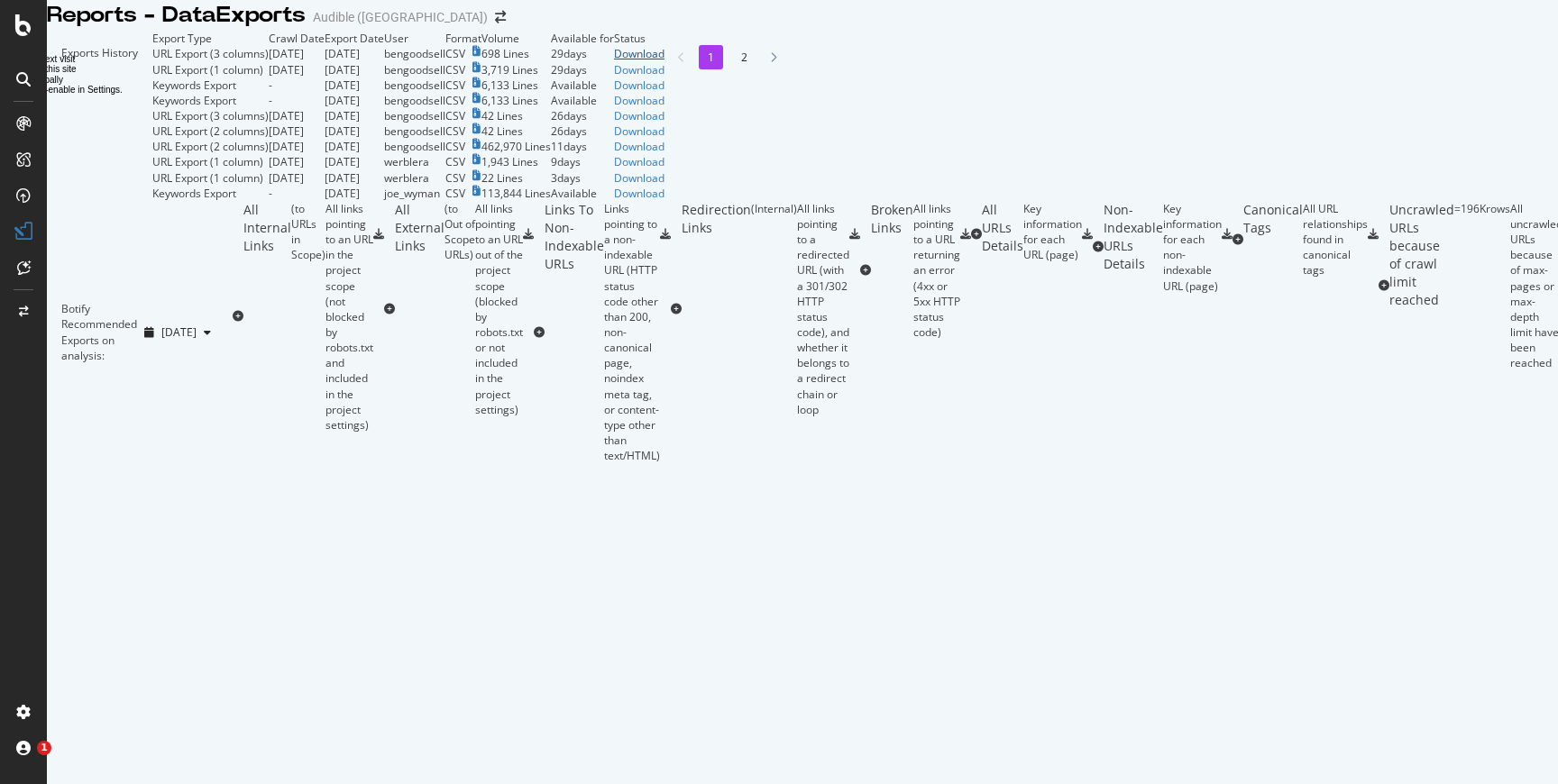
click at [664, 61] on div "Download" at bounding box center [640, 54] width 51 height 15
